Goal: Task Accomplishment & Management: Use online tool/utility

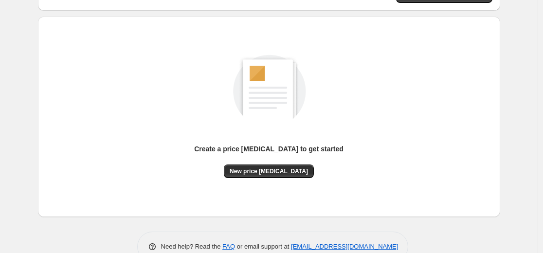
scroll to position [111, 0]
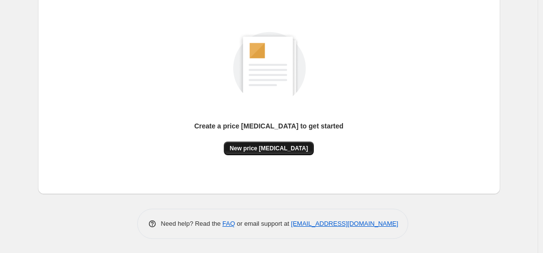
drag, startPoint x: 260, startPoint y: 137, endPoint x: 264, endPoint y: 151, distance: 14.8
click at [260, 139] on div "Create a price change job to get started" at bounding box center [268, 131] width 149 height 20
click at [268, 158] on div "Create a price change job to get started New price change job" at bounding box center [269, 93] width 446 height 185
click at [268, 151] on span "New price change job" at bounding box center [268, 148] width 78 height 8
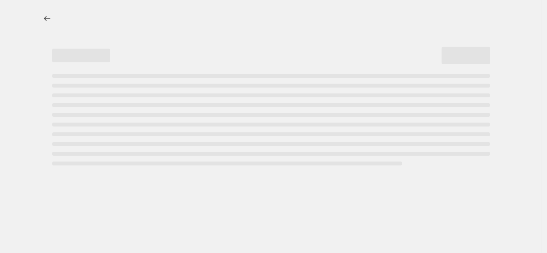
select select "percentage"
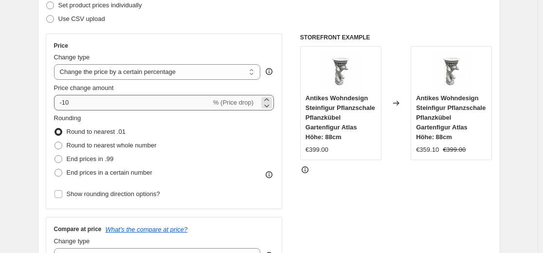
scroll to position [146, 0]
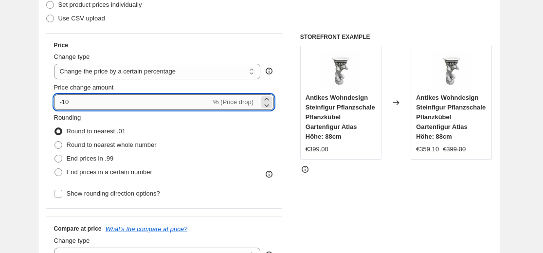
click at [134, 105] on input "-10" at bounding box center [132, 102] width 157 height 16
type input "-35"
click at [152, 31] on div "Step 2. Select how the prices should change Use bulk price change rules Set pro…" at bounding box center [269, 130] width 446 height 326
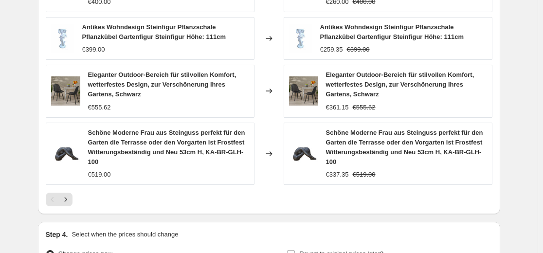
scroll to position [681, 0]
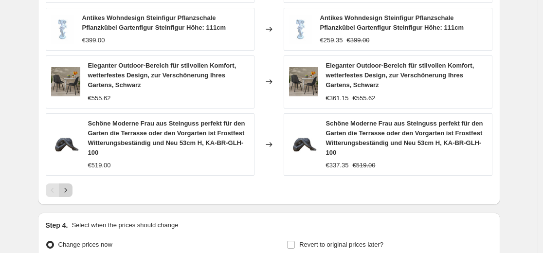
click at [70, 187] on icon "Next" at bounding box center [66, 190] width 10 height 10
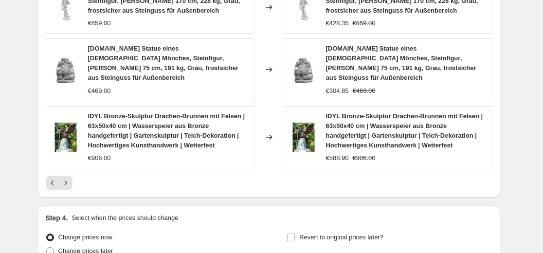
scroll to position [778, 0]
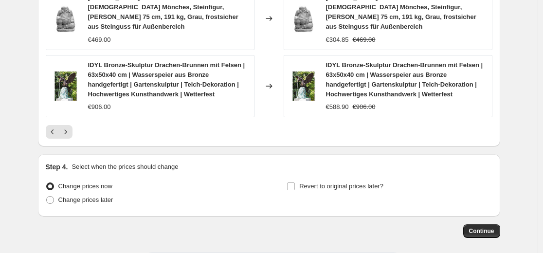
click at [67, 127] on icon "Next" at bounding box center [66, 132] width 10 height 10
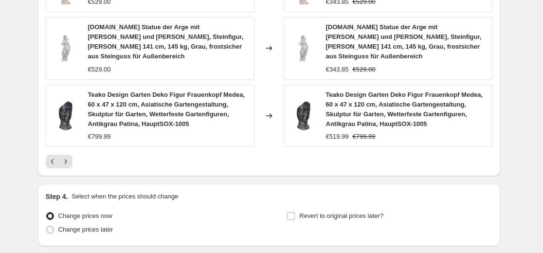
scroll to position [720, 0]
click at [65, 156] on icon "Next" at bounding box center [66, 161] width 10 height 10
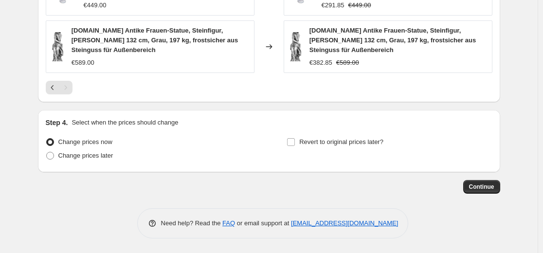
scroll to position [813, 0]
click at [475, 189] on span "Continue" at bounding box center [481, 187] width 25 height 8
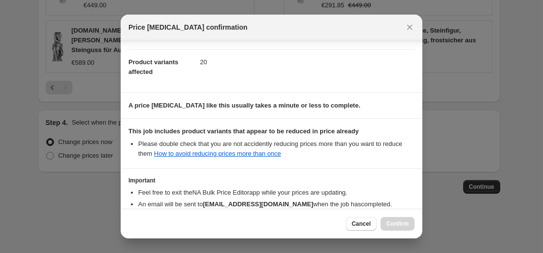
scroll to position [157, 0]
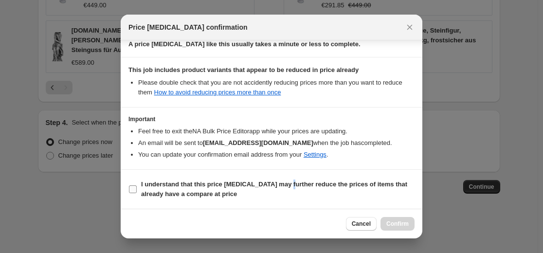
click at [284, 181] on b "I understand that this price change job may further reduce the prices of items …" at bounding box center [274, 188] width 266 height 17
click at [364, 183] on b "I understand that this price change job may further reduce the prices of items …" at bounding box center [274, 188] width 266 height 17
click at [137, 185] on input "I understand that this price change job may further reduce the prices of items …" at bounding box center [133, 189] width 8 height 8
checkbox input "true"
click at [395, 228] on button "Confirm" at bounding box center [397, 224] width 34 height 14
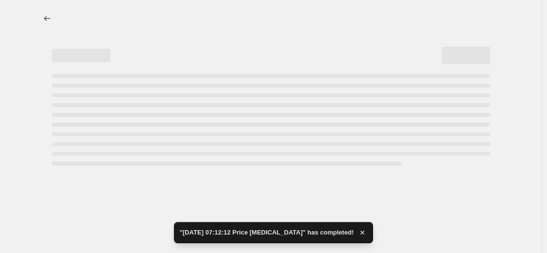
select select "percentage"
